Goal: Transaction & Acquisition: Subscribe to service/newsletter

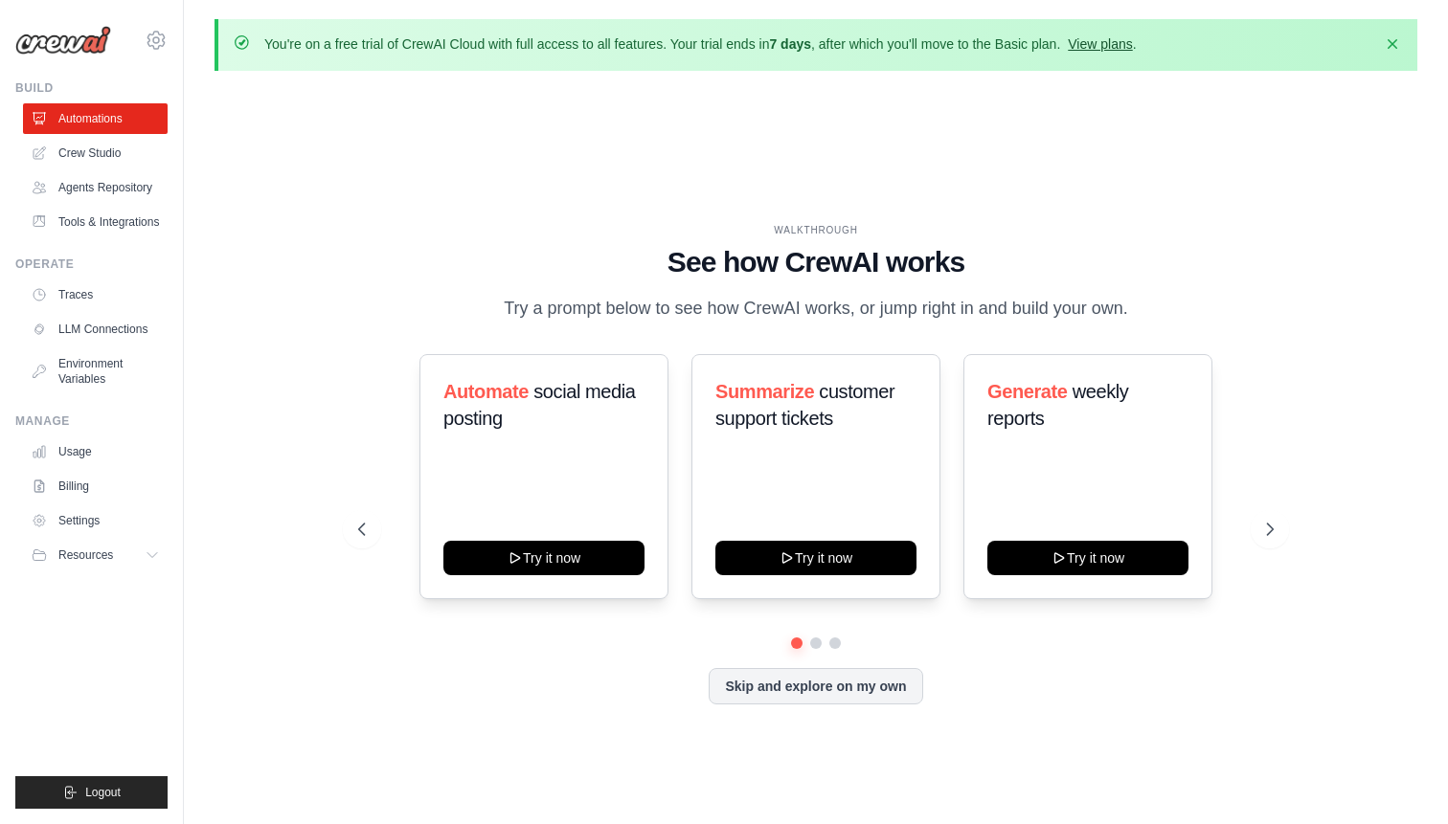
click at [1103, 44] on link "View plans" at bounding box center [1099, 43] width 64 height 15
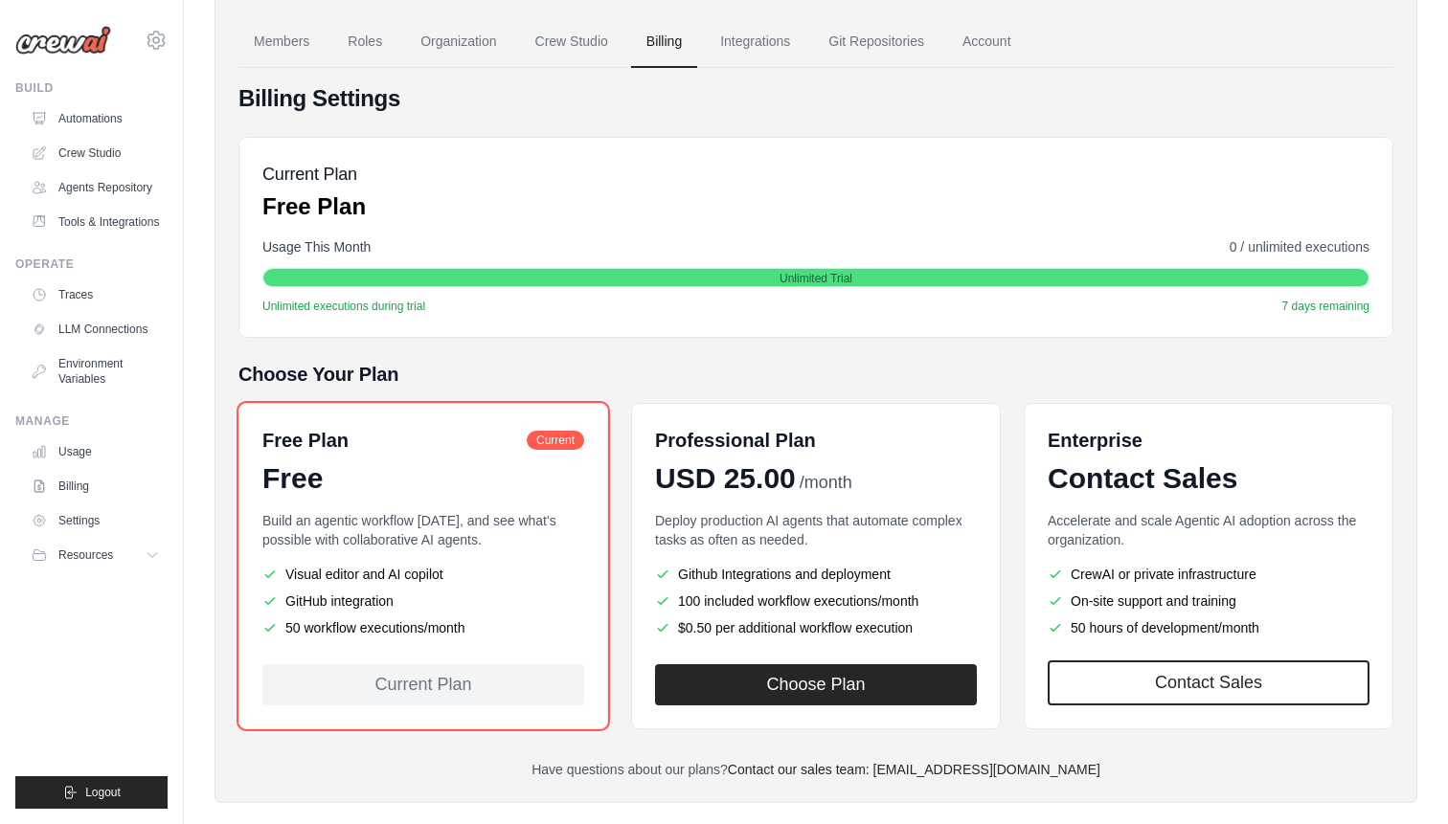
scroll to position [179, 0]
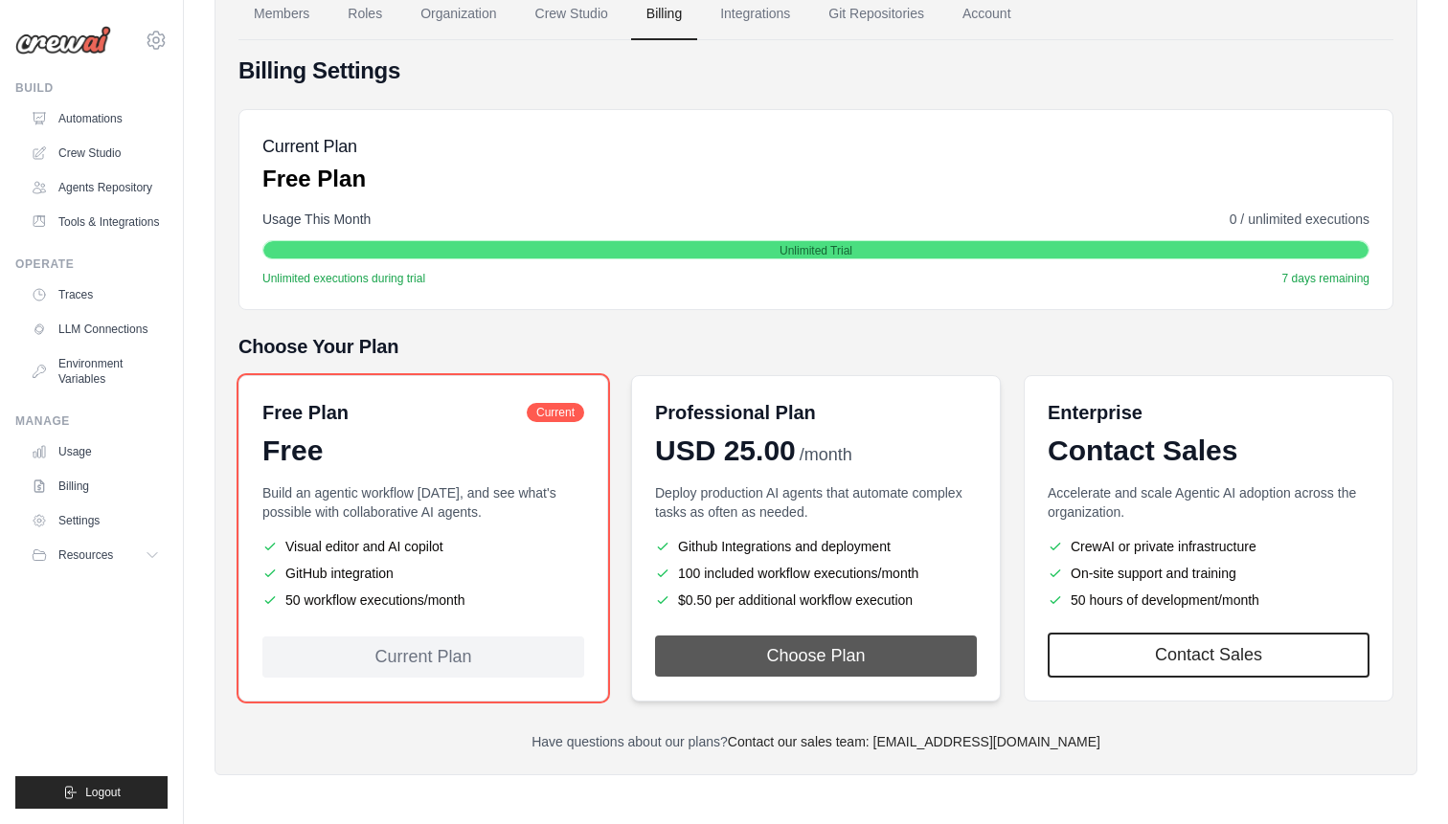
click at [799, 650] on button "Choose Plan" at bounding box center [816, 656] width 322 height 41
